Goal: Information Seeking & Learning: Learn about a topic

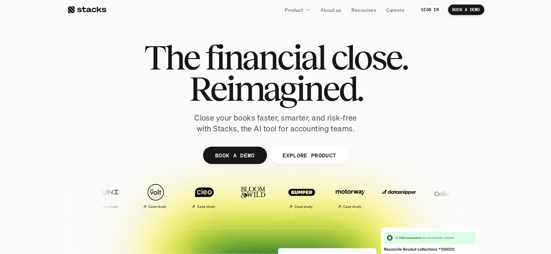
click at [308, 9] on icon at bounding box center [308, 9] width 5 height 5
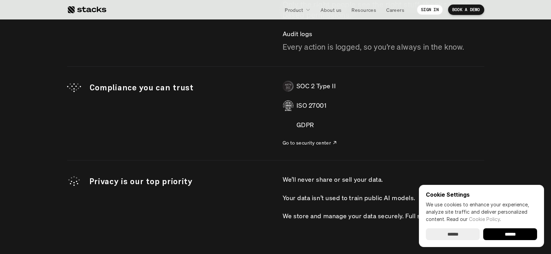
scroll to position [2088, 0]
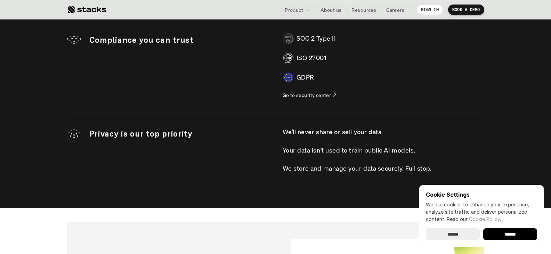
click at [322, 42] on p "SOC 2 Type II" at bounding box center [317, 38] width 40 height 10
click at [318, 94] on p "Go to security center" at bounding box center [307, 95] width 49 height 7
click at [523, 232] on input "******" at bounding box center [511, 235] width 54 height 12
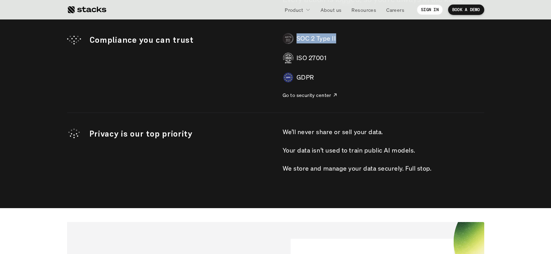
scroll to position [0, 0]
click at [375, 152] on p "Your data isn’t used to train public AI models." at bounding box center [349, 150] width 133 height 10
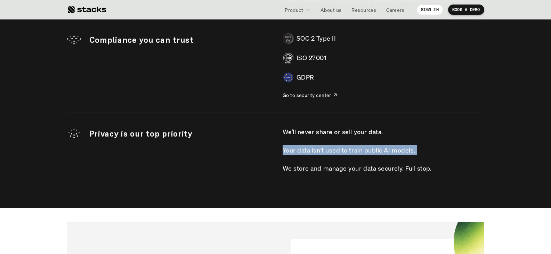
click at [375, 152] on p "Your data isn’t used to train public AI models." at bounding box center [349, 150] width 133 height 10
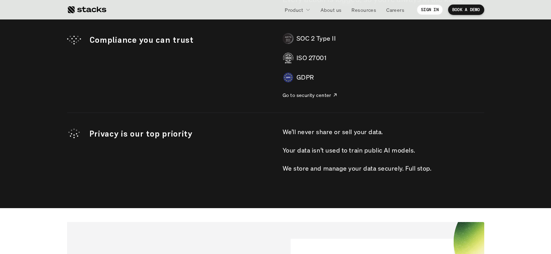
click at [370, 166] on p "We store and manage your data securely. Full stop." at bounding box center [357, 169] width 149 height 10
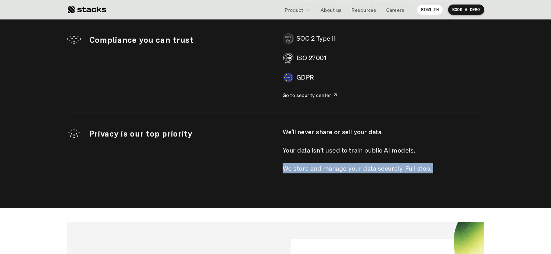
click at [370, 166] on p "We store and manage your data securely. Full stop." at bounding box center [357, 169] width 149 height 10
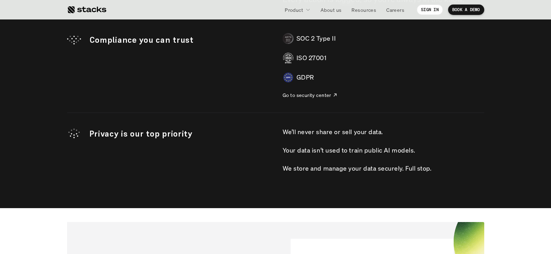
click at [420, 153] on div "Your data isn’t used to train public AI models." at bounding box center [384, 150] width 202 height 10
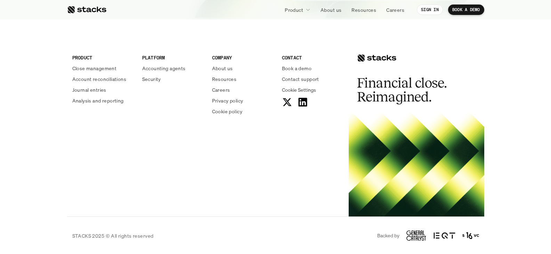
scroll to position [2559, 0]
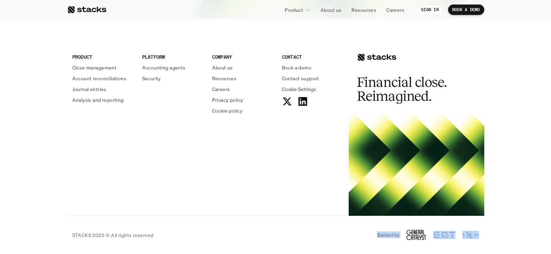
drag, startPoint x: 358, startPoint y: 230, endPoint x: 510, endPoint y: 226, distance: 152.1
click at [510, 226] on footer "PRODUCT Close management Account reconciliations Journal entries Analysis and r…" at bounding box center [275, 142] width 551 height 223
